Goal: Find specific page/section: Find specific page/section

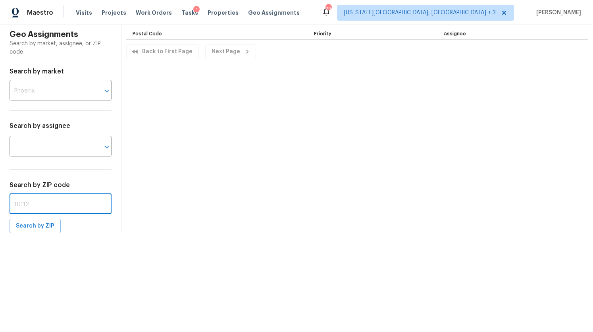
click at [29, 210] on input "text" at bounding box center [61, 204] width 102 height 19
type input "85296"
click at [34, 227] on span "Search by ZIP" at bounding box center [35, 226] width 39 height 10
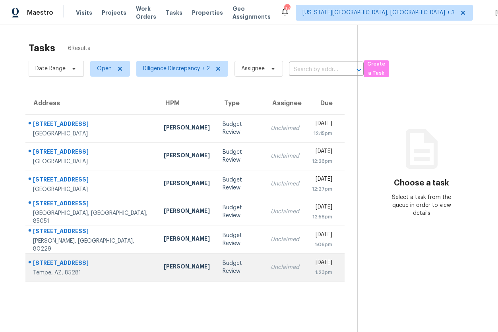
click at [164, 272] on div "Brian Borntrager" at bounding box center [187, 268] width 46 height 10
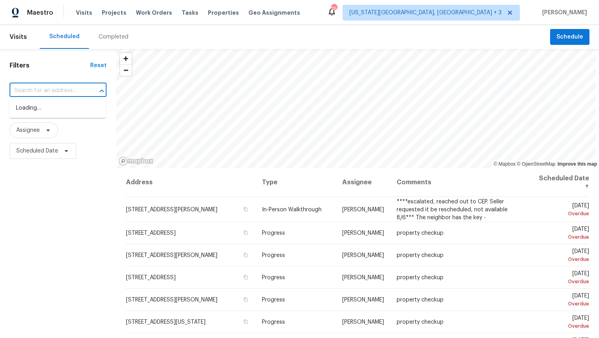
click at [34, 85] on input "text" at bounding box center [47, 91] width 75 height 12
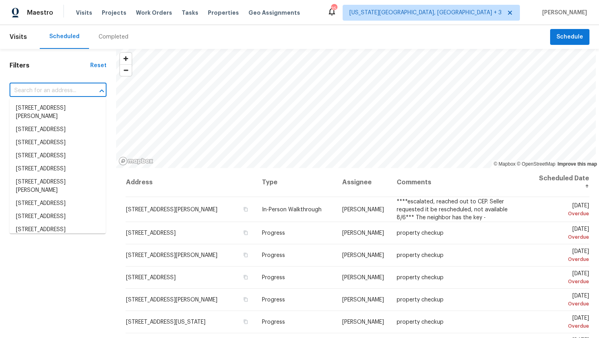
paste input "7604 S Steele St, Centennial, CO 80122"
type input "7604 S Steele St, Centennial, CO 80122"
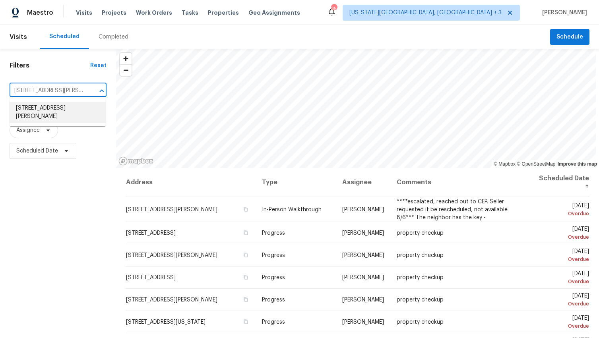
click at [40, 105] on li "7604 S Steele St, Centennial, CO 80122" at bounding box center [58, 112] width 96 height 21
